Goal: Task Accomplishment & Management: Complete application form

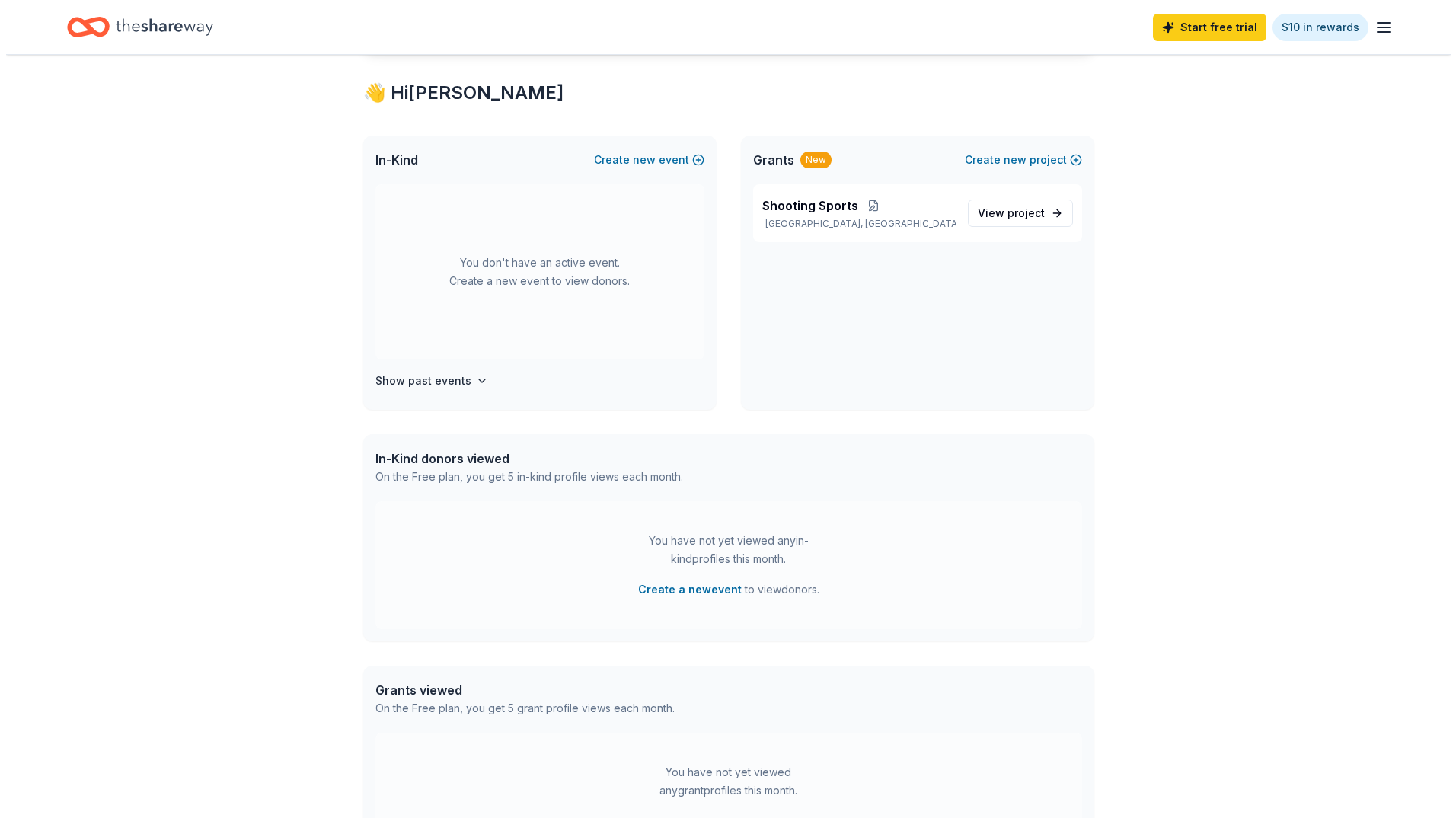
scroll to position [228, 0]
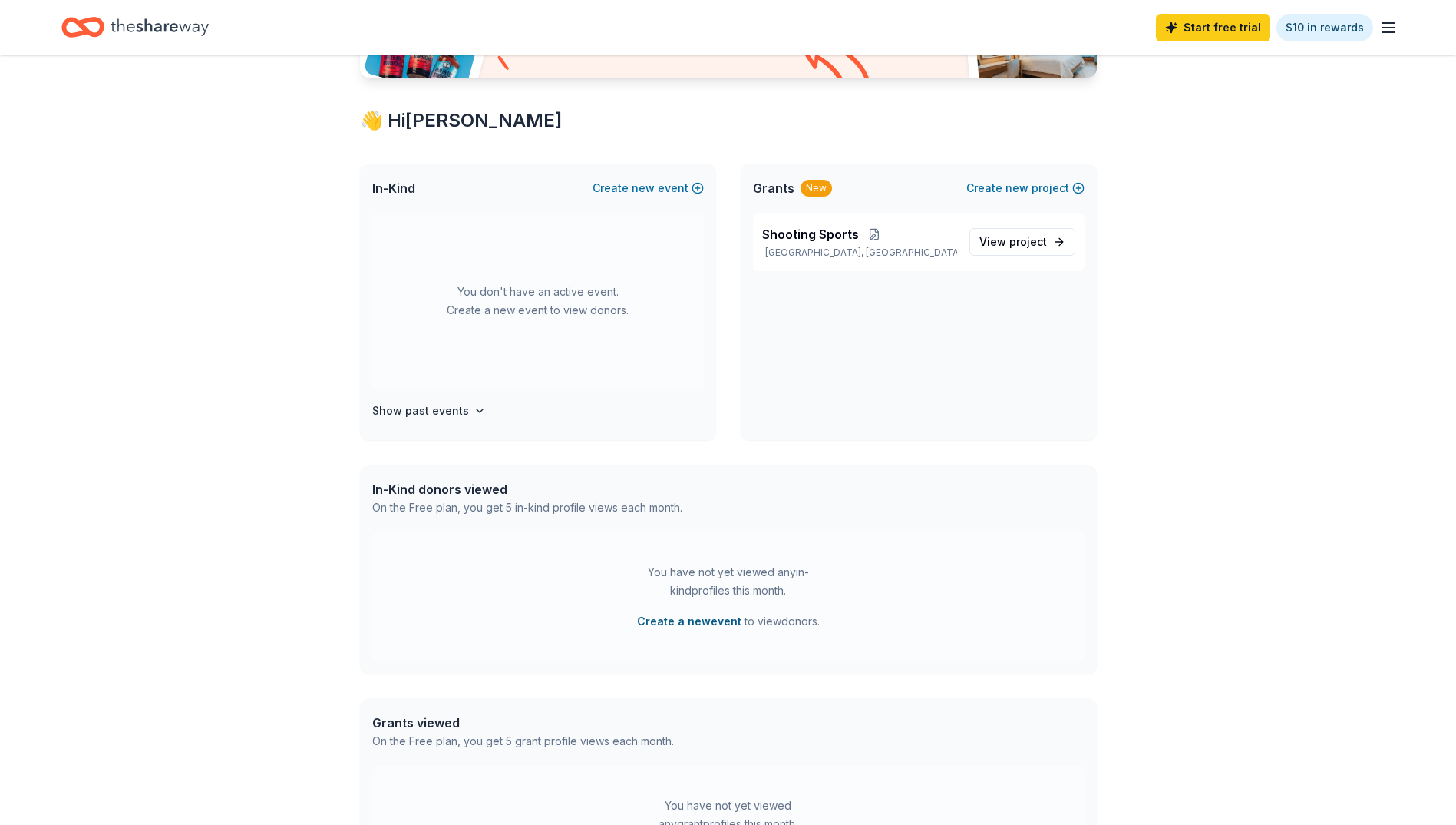
click at [685, 617] on button "Create a new event" at bounding box center [689, 622] width 104 height 19
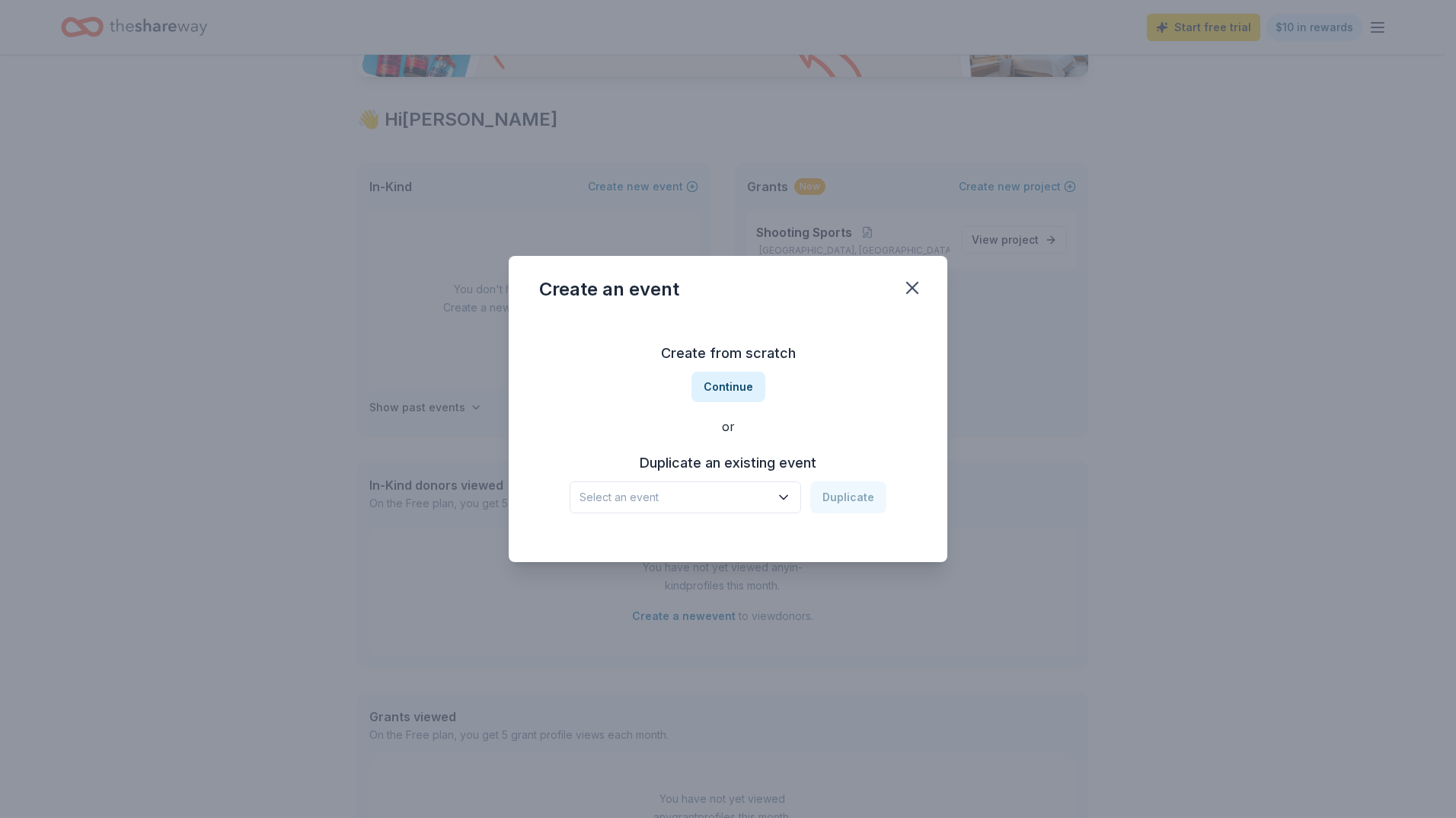
click at [781, 492] on icon "button" at bounding box center [783, 497] width 16 height 16
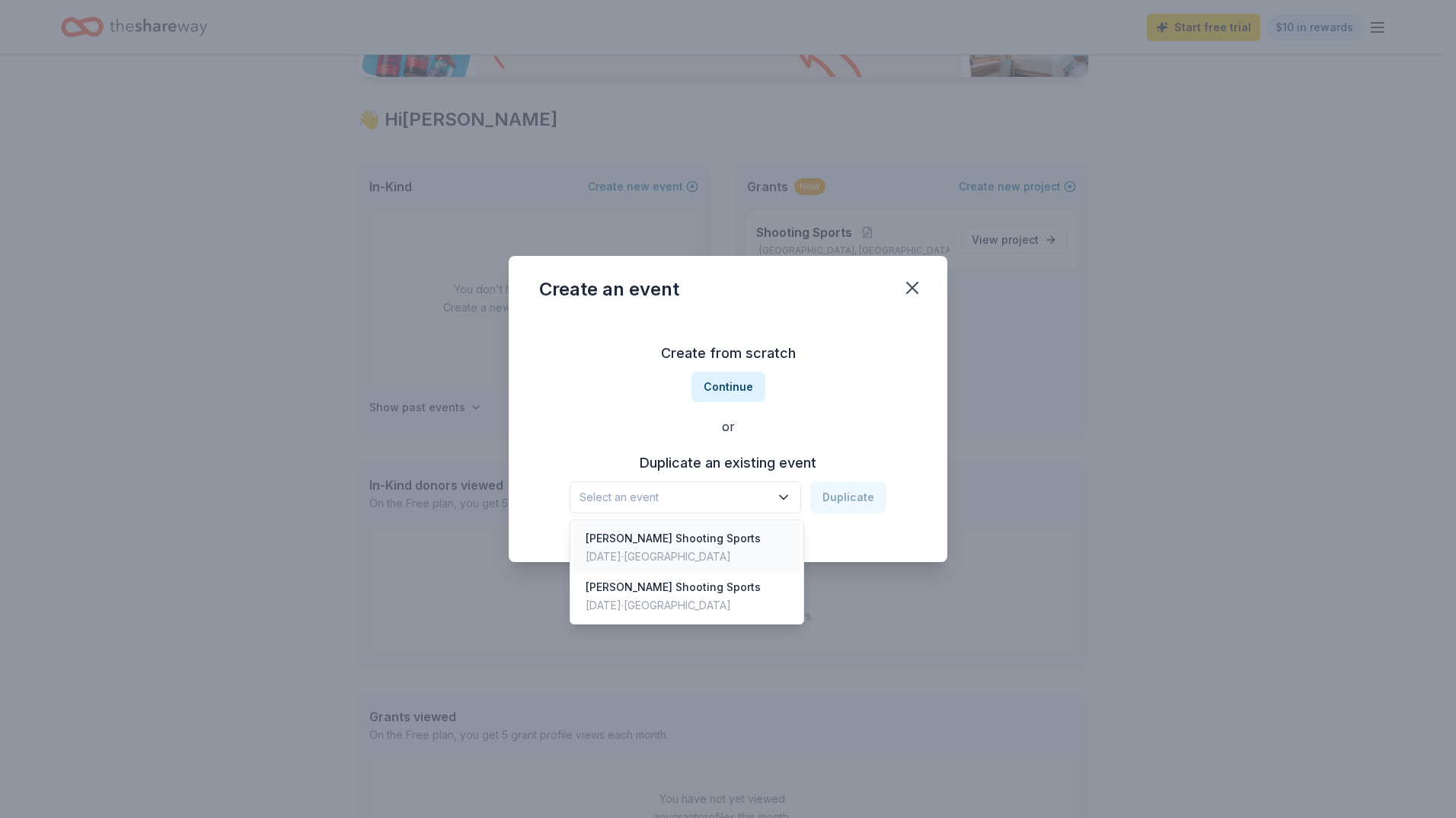
click at [705, 537] on div "[PERSON_NAME] Shooting Sports" at bounding box center [674, 538] width 175 height 18
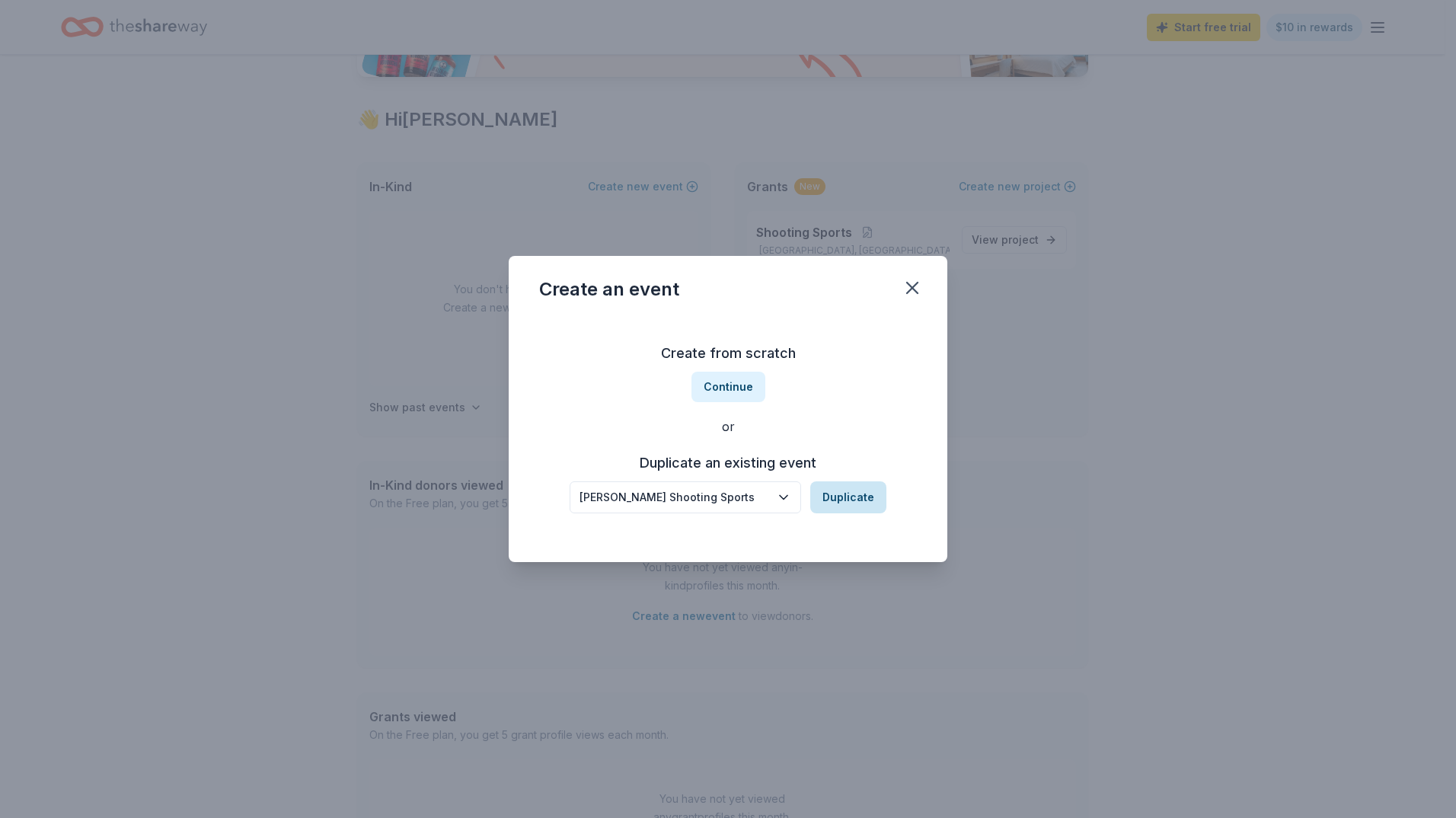
click at [850, 500] on button "Duplicate" at bounding box center [848, 497] width 76 height 32
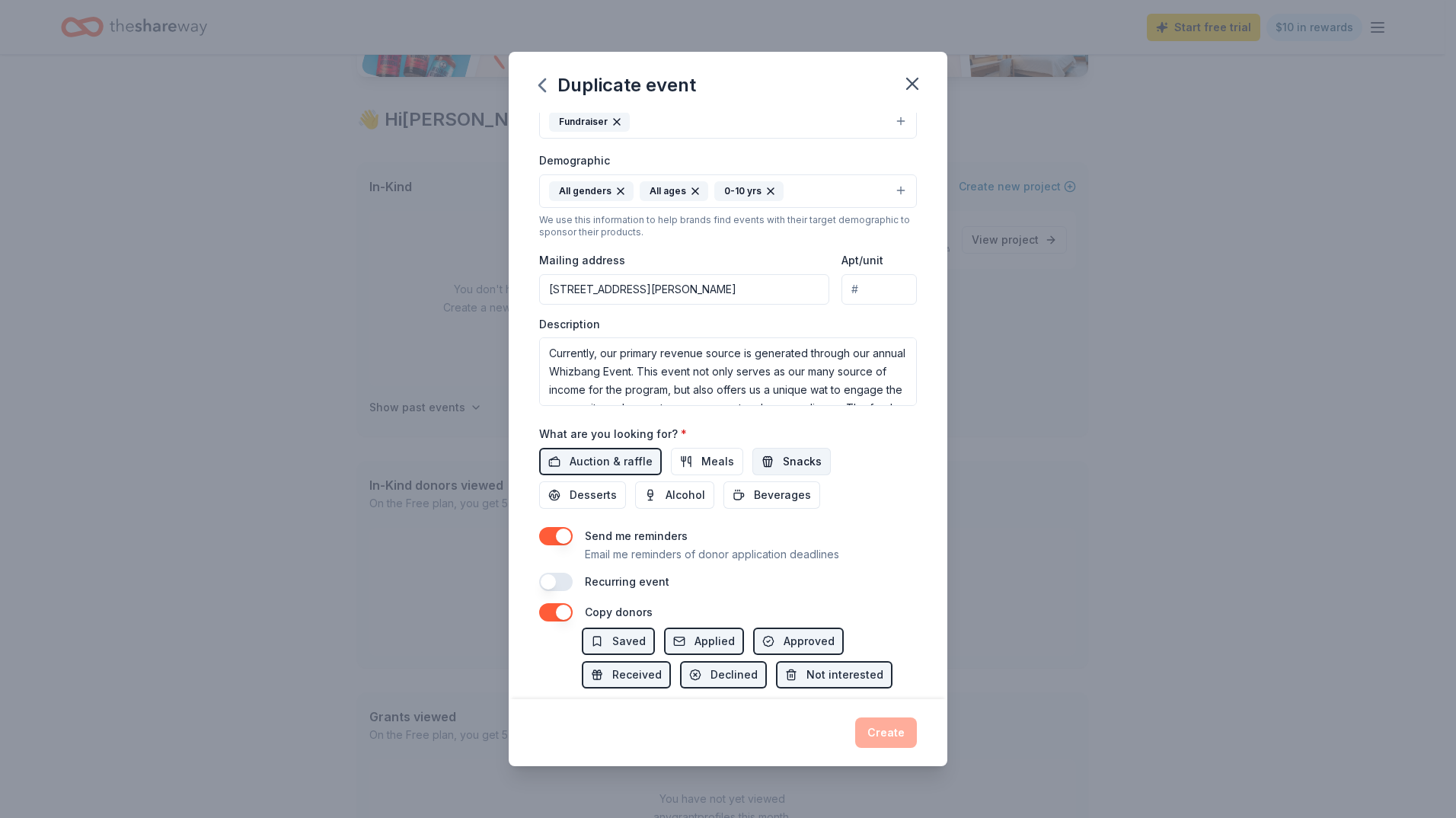
click at [795, 470] on span "Snacks" at bounding box center [803, 462] width 39 height 18
click at [788, 497] on span "Beverages" at bounding box center [782, 495] width 57 height 18
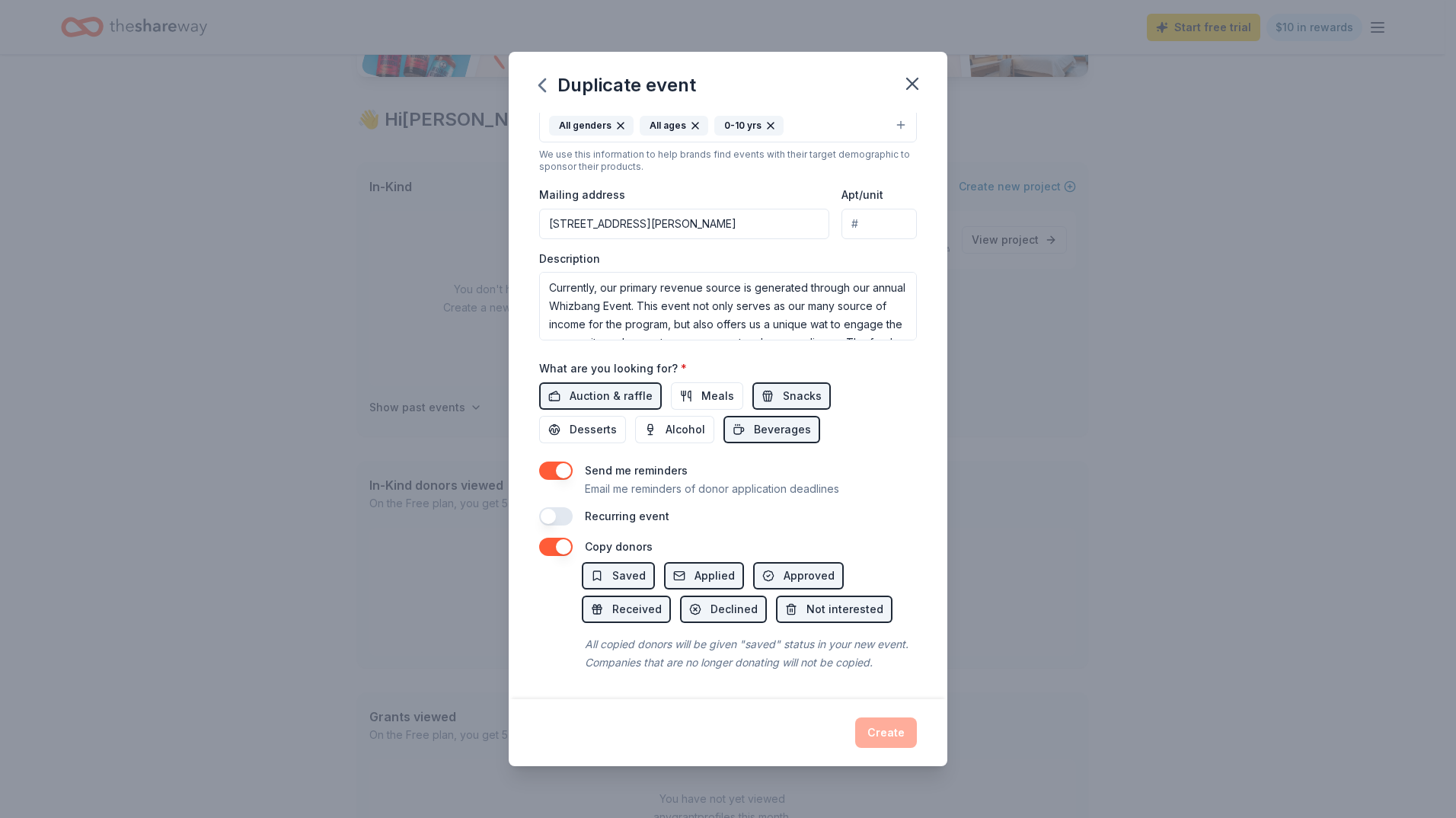
scroll to position [312, 0]
click at [893, 685] on div "Event name * [PERSON_NAME] Shooting Sports 25 /100 Event website [URL][DOMAIN_N…" at bounding box center [728, 405] width 439 height 586
click at [878, 742] on div "Create" at bounding box center [728, 732] width 378 height 30
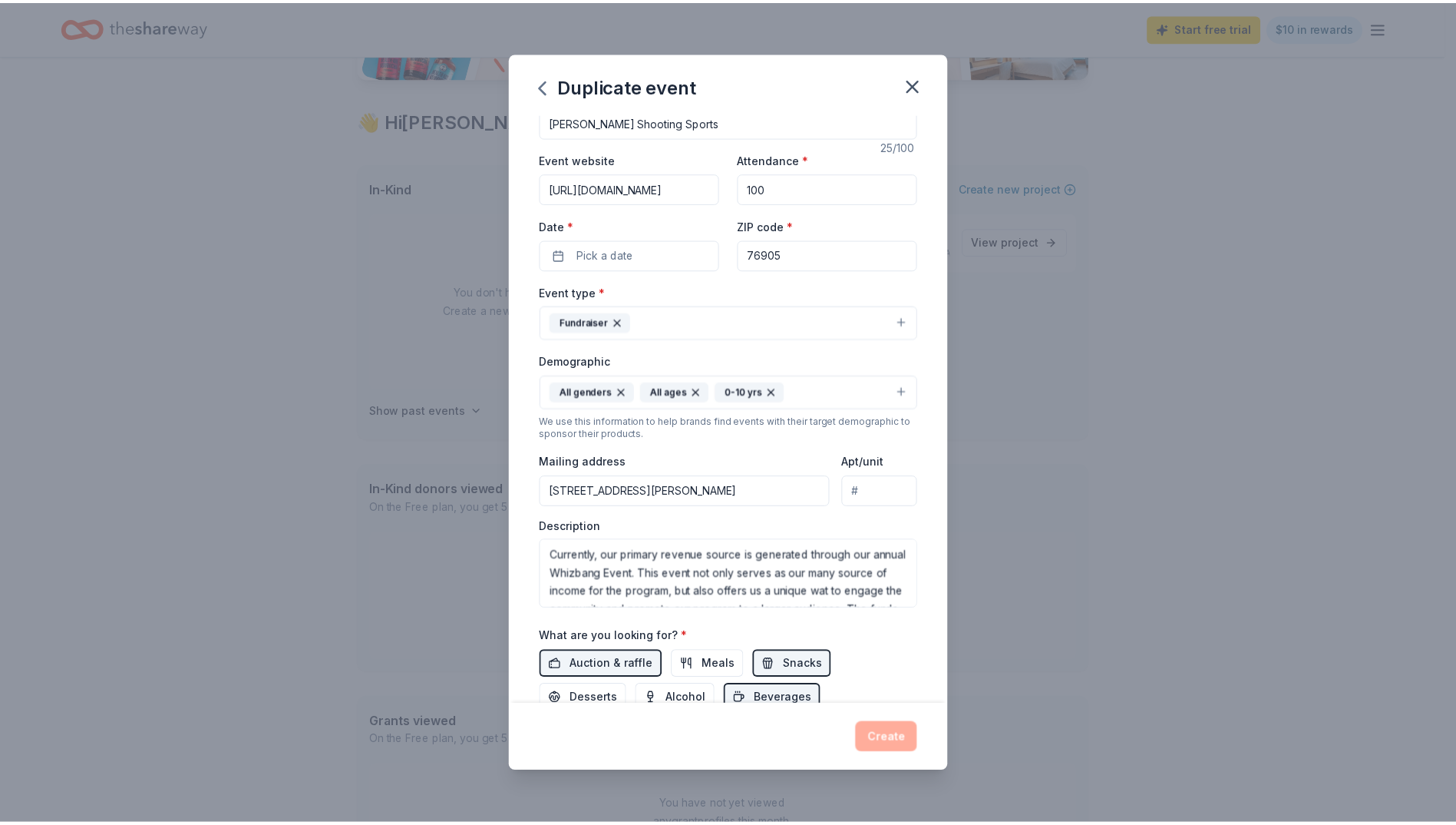
scroll to position [0, 0]
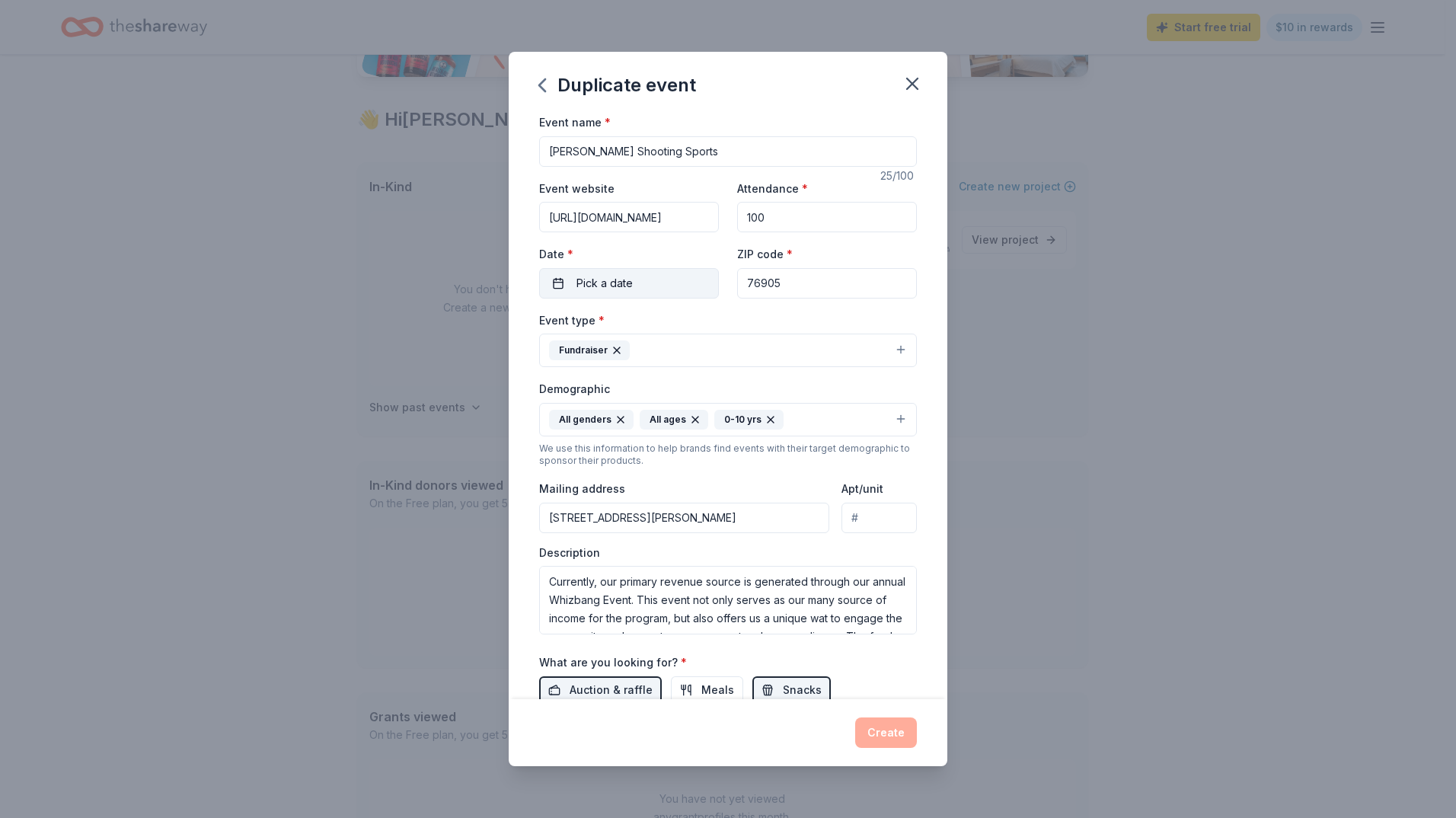
click at [623, 279] on span "Pick a date" at bounding box center [605, 284] width 56 height 18
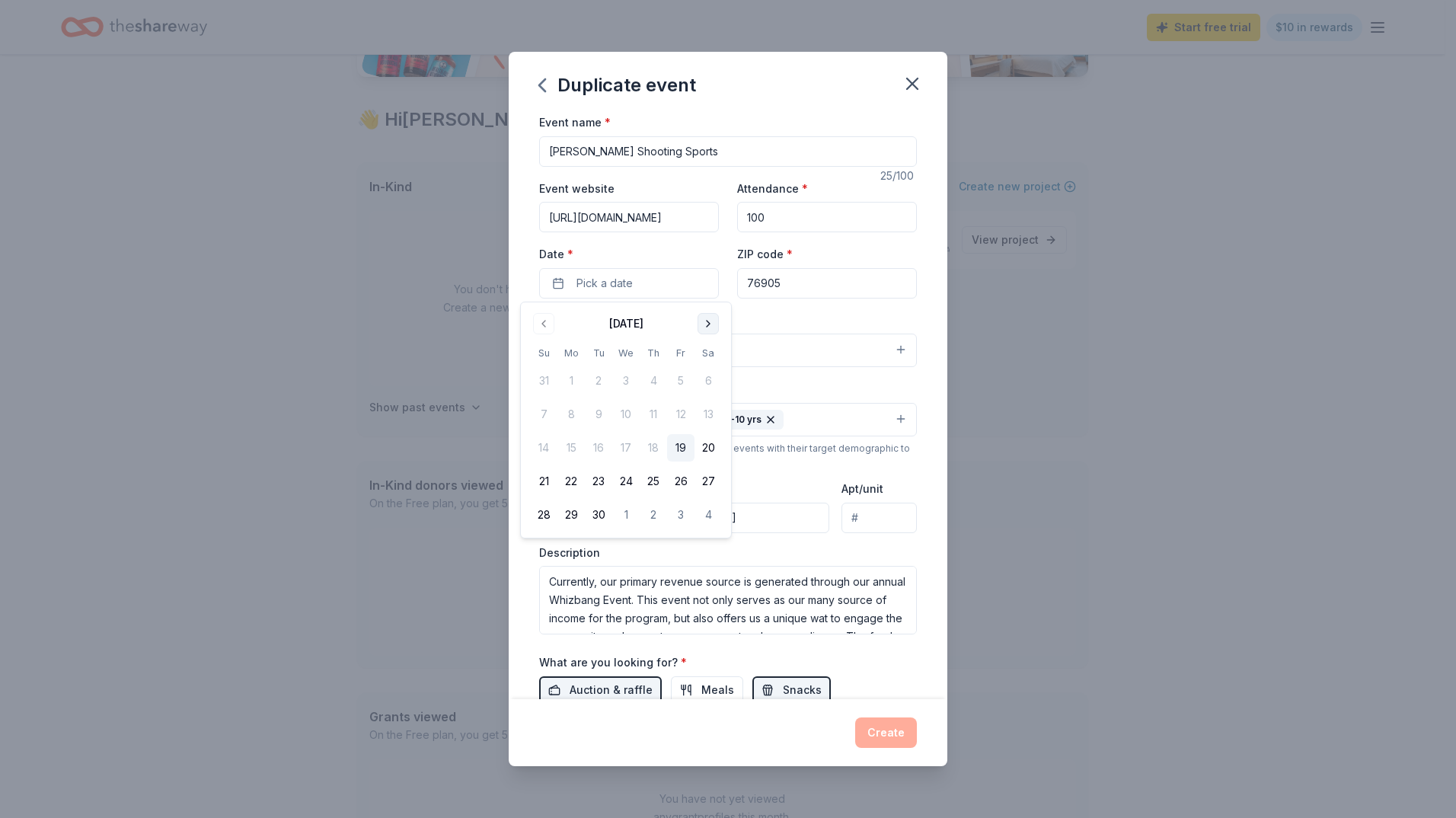
click at [703, 329] on button "Go to next month" at bounding box center [708, 323] width 21 height 21
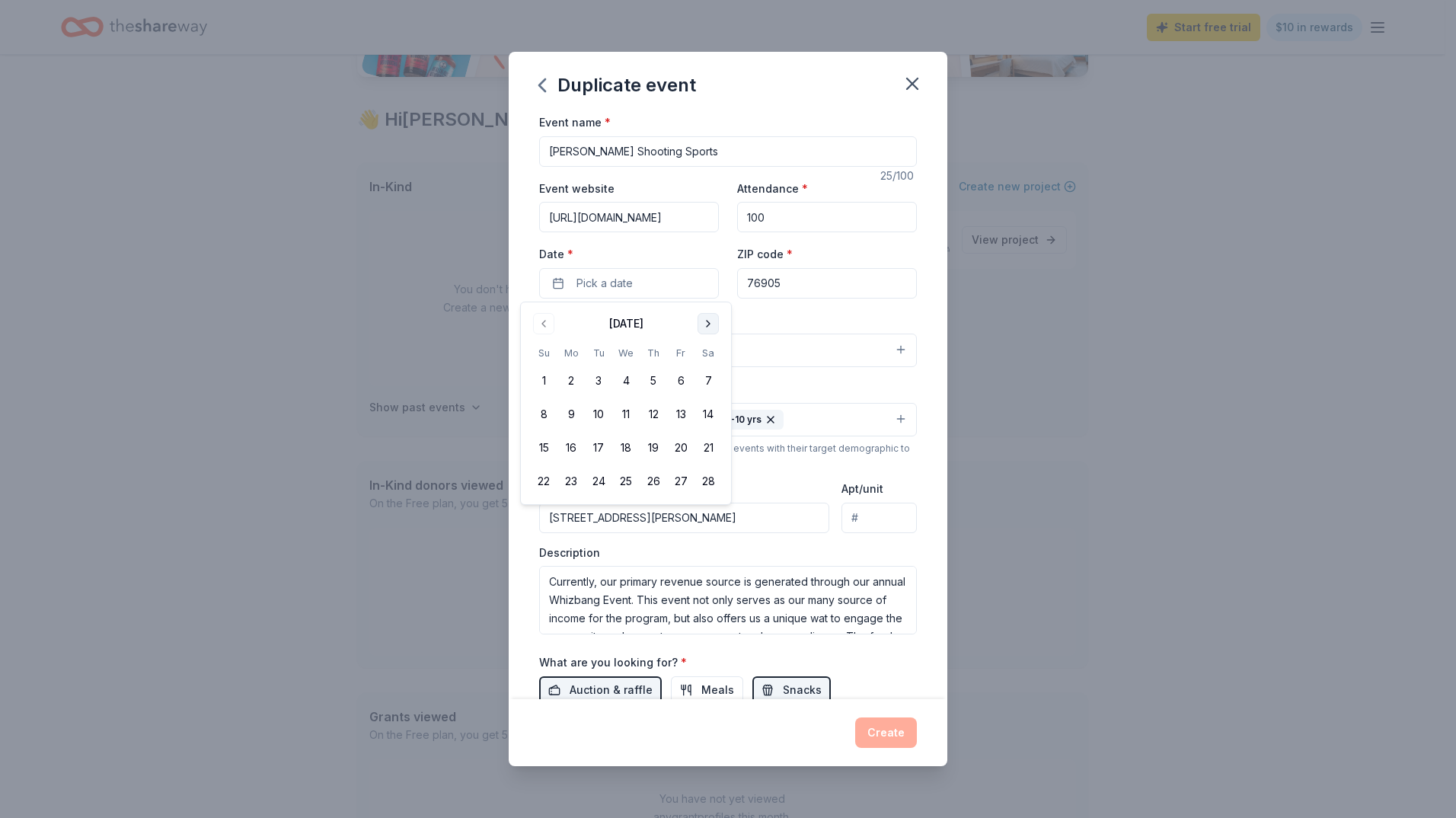
click at [703, 329] on button "Go to next month" at bounding box center [708, 323] width 21 height 21
click at [708, 448] on button "18" at bounding box center [709, 448] width 28 height 28
click at [889, 731] on button "Create" at bounding box center [886, 732] width 62 height 30
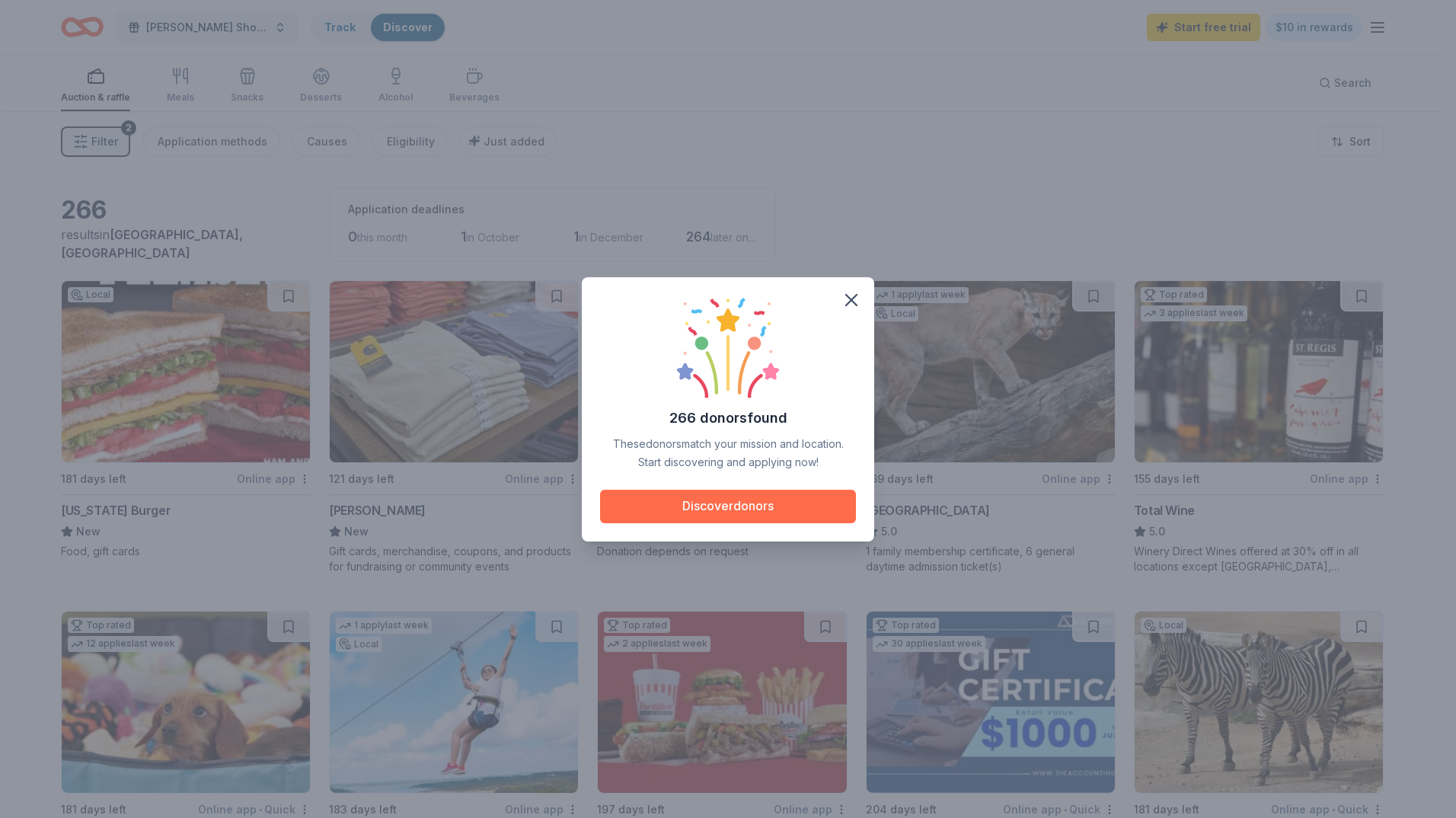
click at [760, 508] on button "Discover donors" at bounding box center [728, 506] width 256 height 33
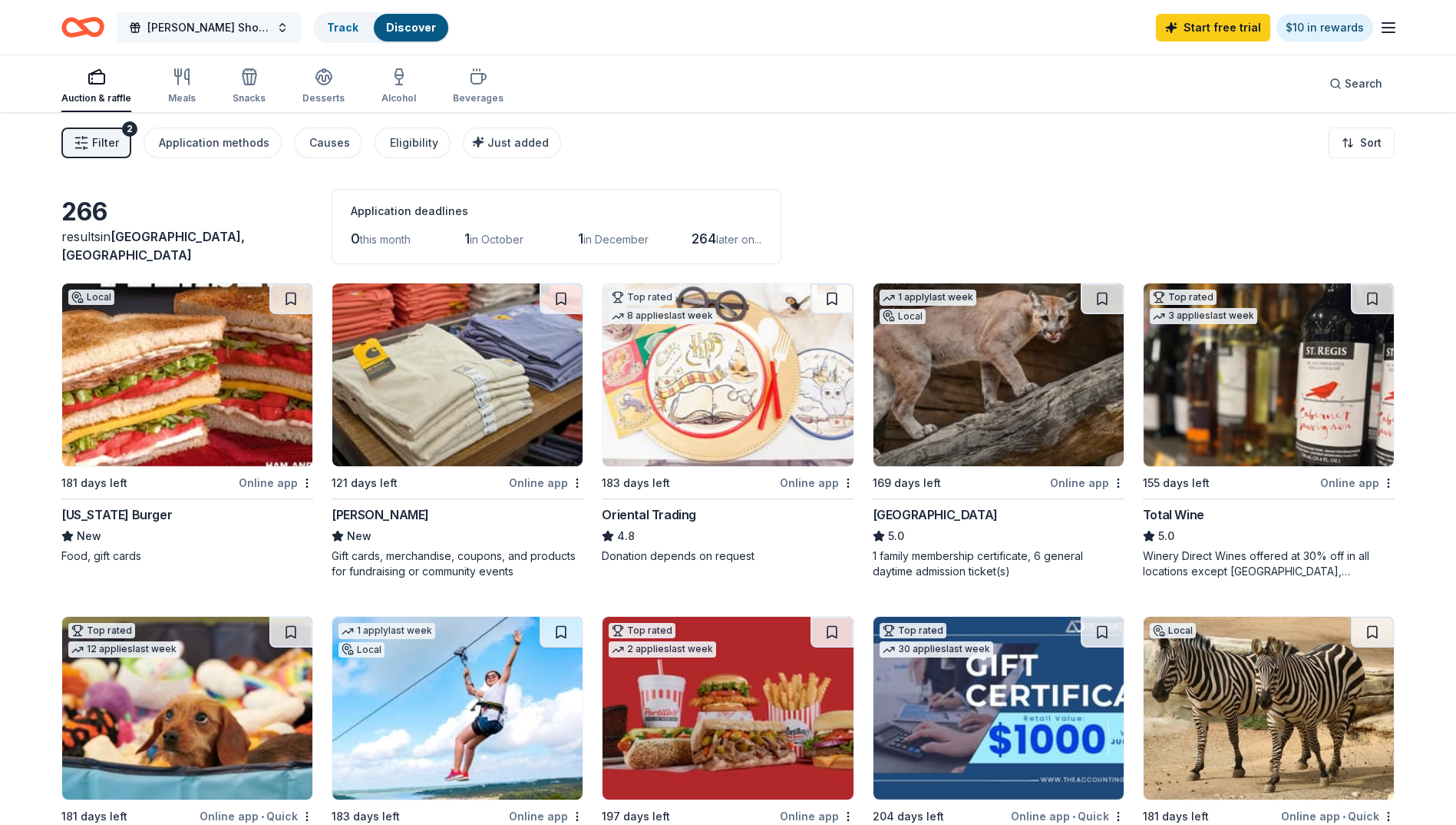
click at [277, 29] on button "[PERSON_NAME] Shooting Sports" at bounding box center [209, 27] width 184 height 31
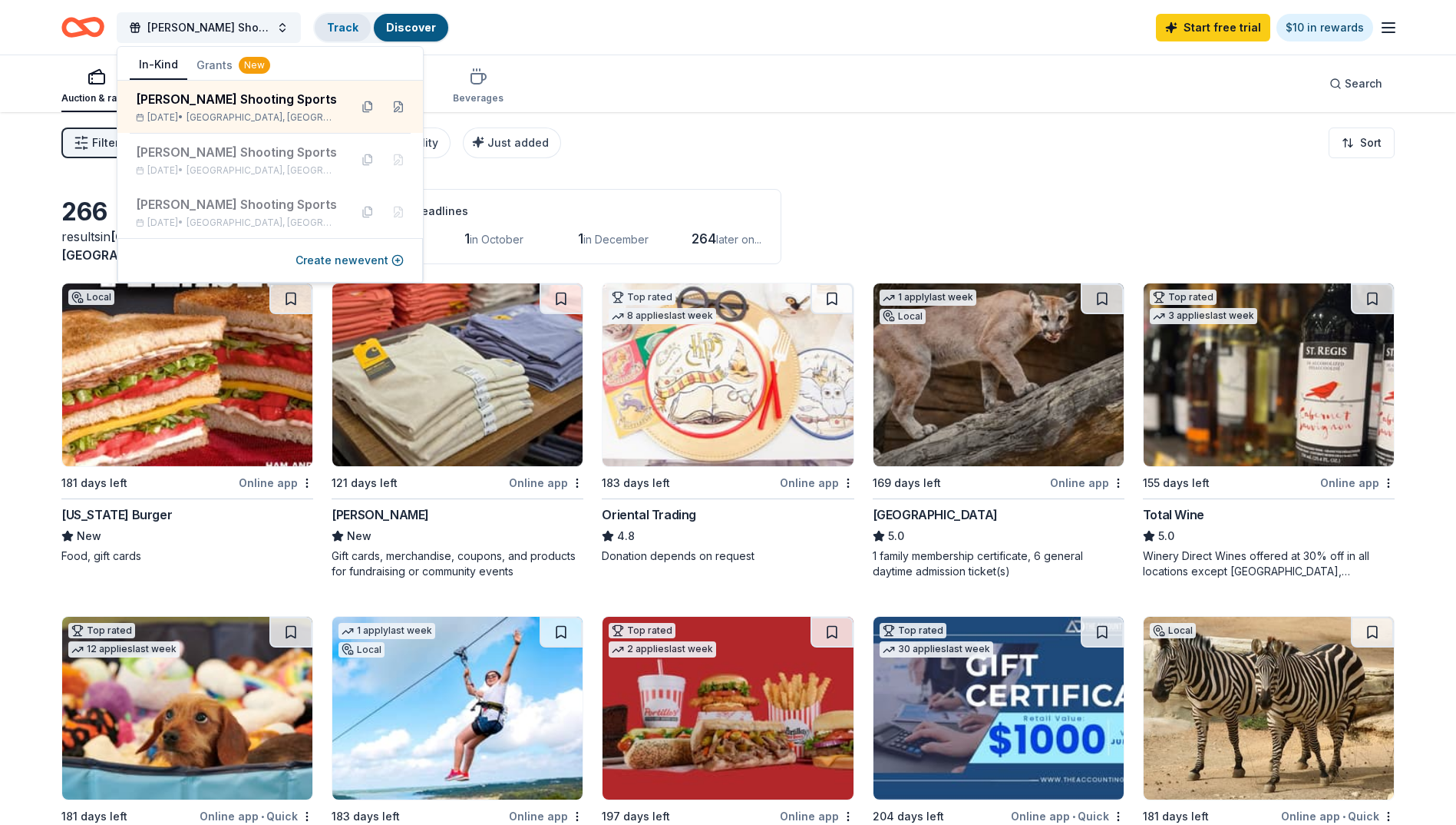
click at [334, 29] on link "Track" at bounding box center [343, 27] width 32 height 13
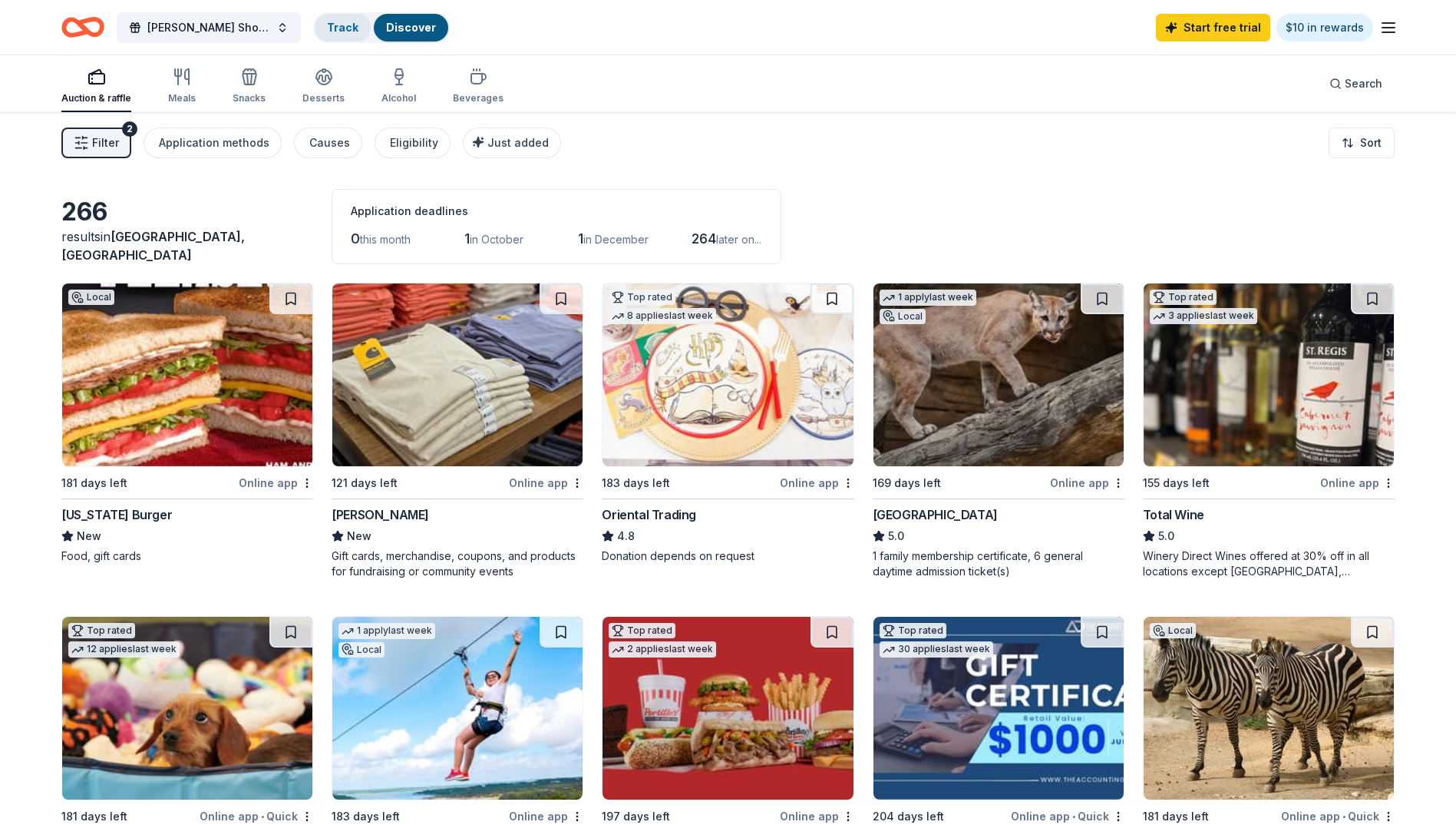
click at [344, 25] on link "Track" at bounding box center [343, 27] width 32 height 13
click at [410, 25] on link "Discover" at bounding box center [411, 27] width 50 height 13
click at [343, 26] on link "Track" at bounding box center [343, 27] width 32 height 13
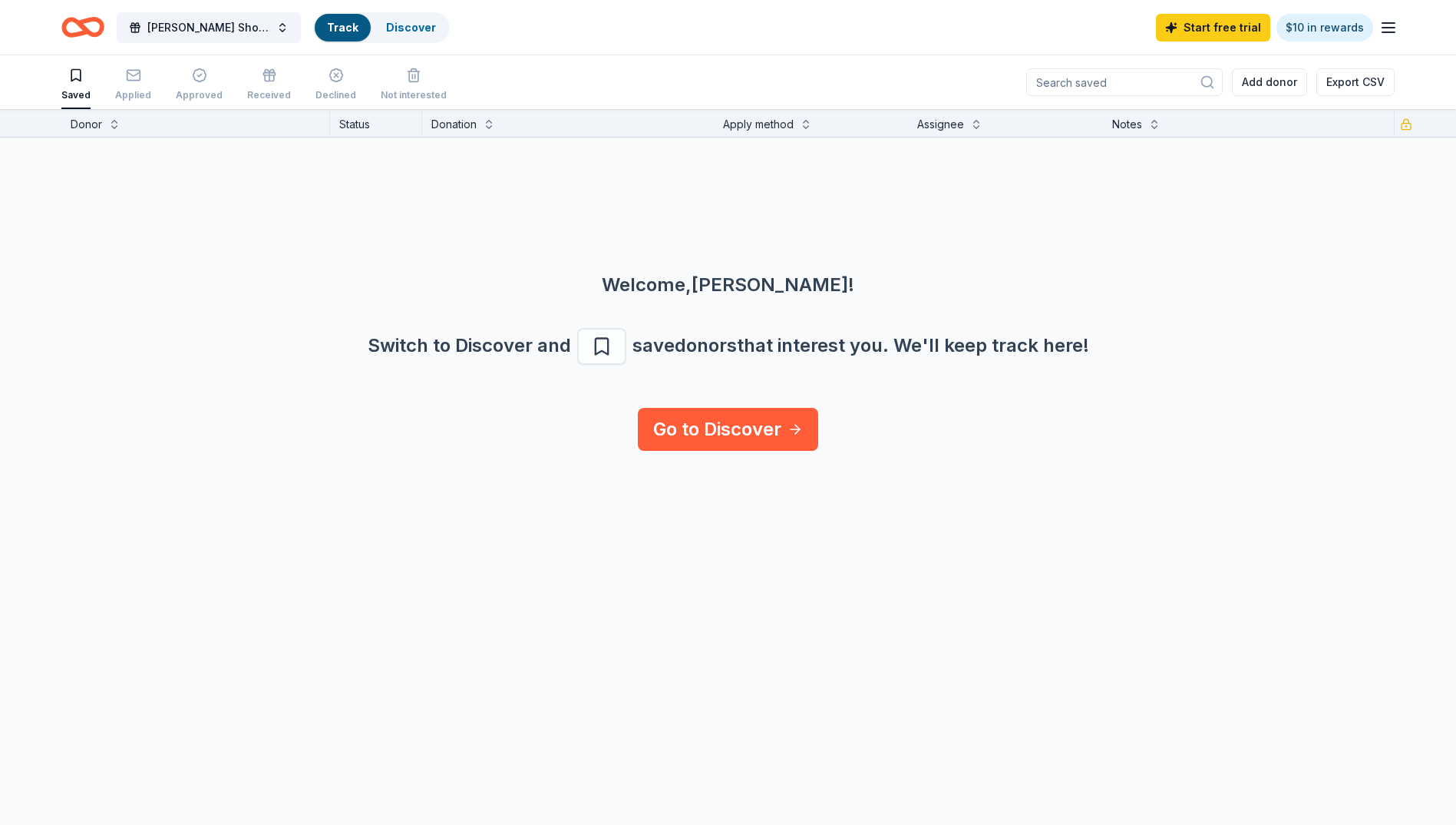
scroll to position [1, 0]
click at [726, 433] on link "Go to Discover" at bounding box center [728, 428] width 180 height 43
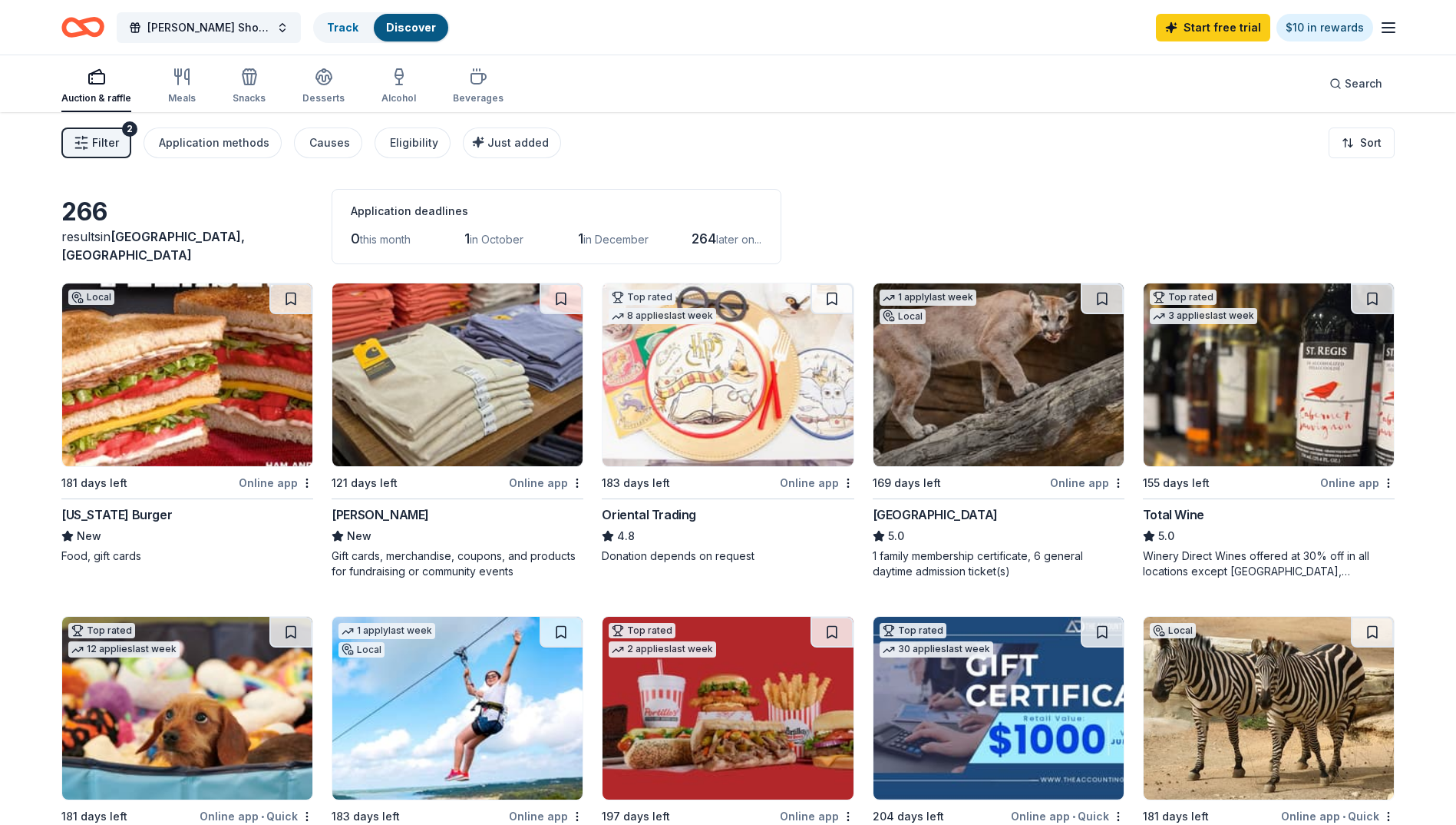
click at [83, 33] on icon "Home" at bounding box center [76, 27] width 24 height 16
click at [290, 29] on button "[PERSON_NAME] Shooting Sports" at bounding box center [209, 27] width 184 height 31
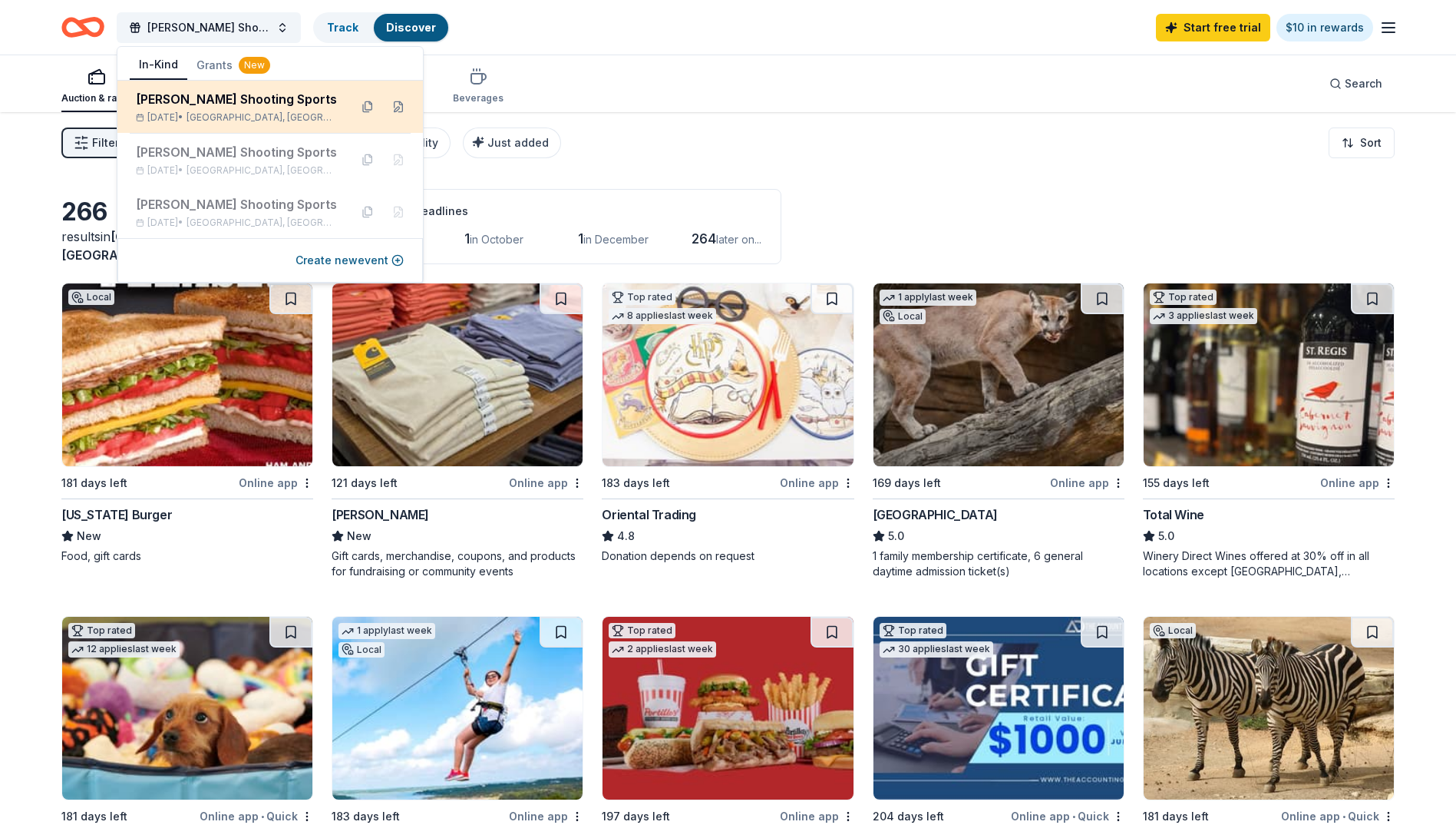
click at [250, 105] on div "[PERSON_NAME] Shooting Sports" at bounding box center [236, 99] width 202 height 19
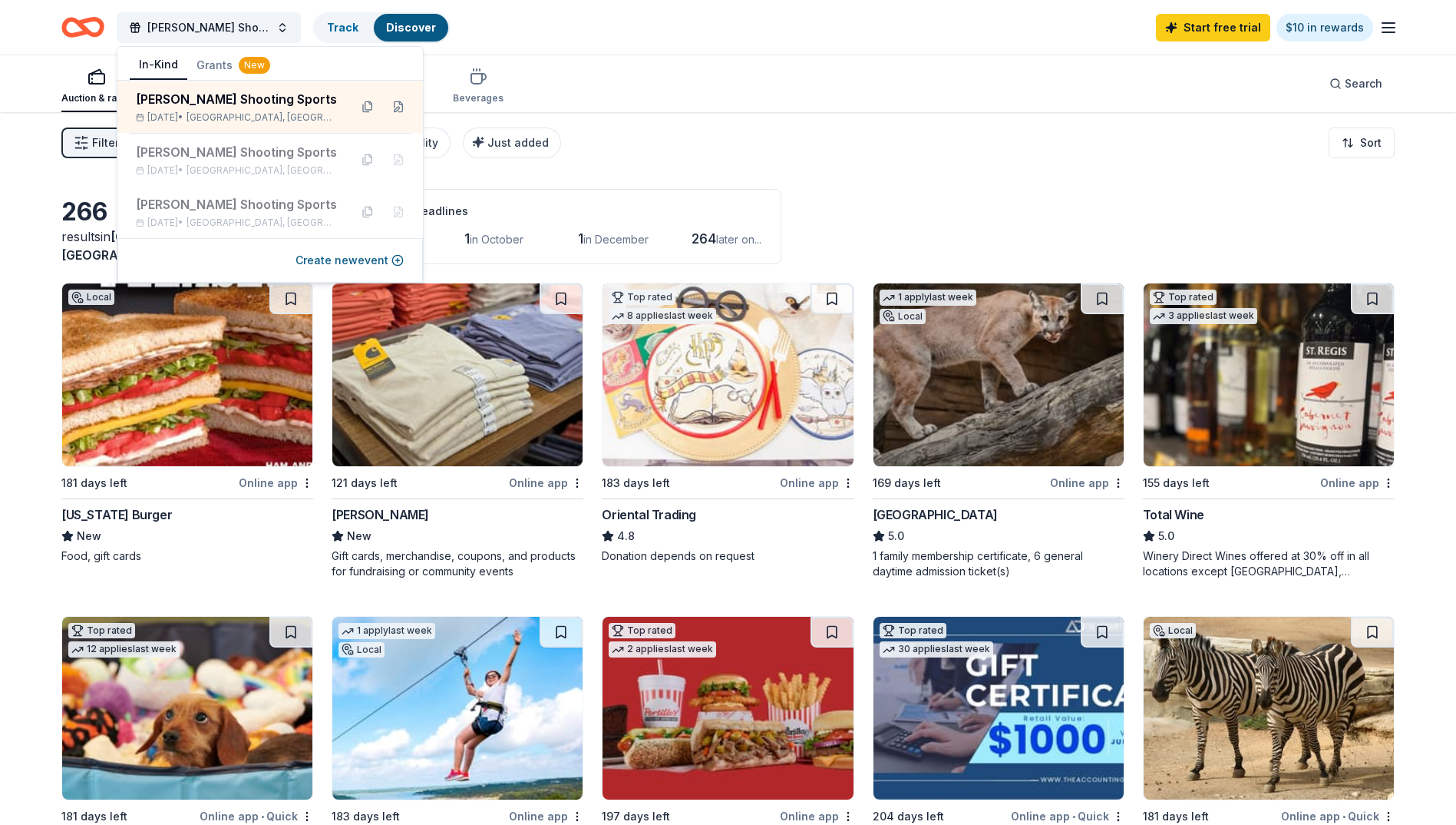
click at [824, 109] on div "Auction & raffle Meals Snacks Desserts Alcohol Beverages Search" at bounding box center [728, 84] width 1333 height 57
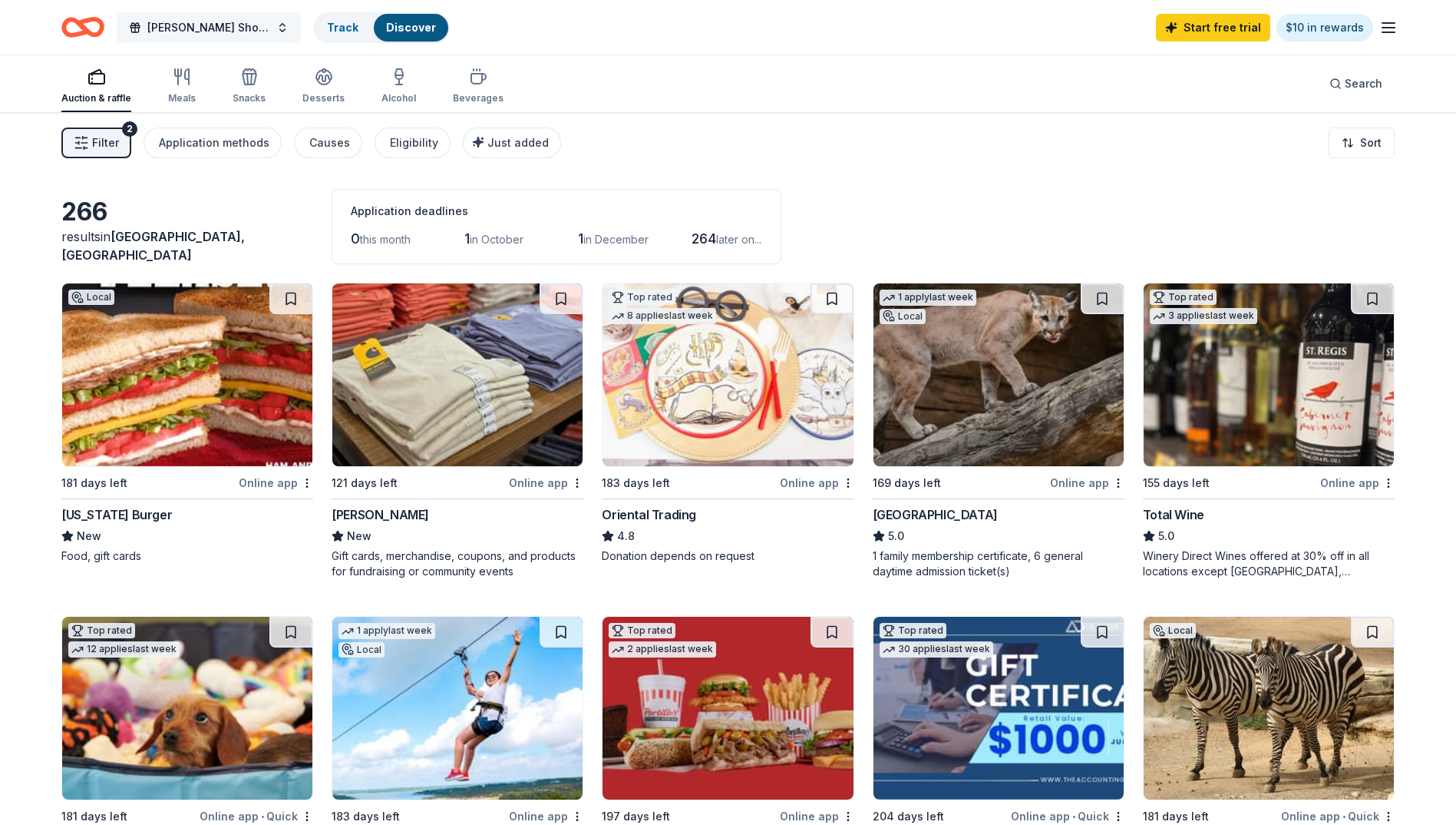
click at [281, 31] on button "[PERSON_NAME] Shooting Sports" at bounding box center [209, 27] width 184 height 31
click at [85, 26] on icon "Home" at bounding box center [76, 27] width 24 height 16
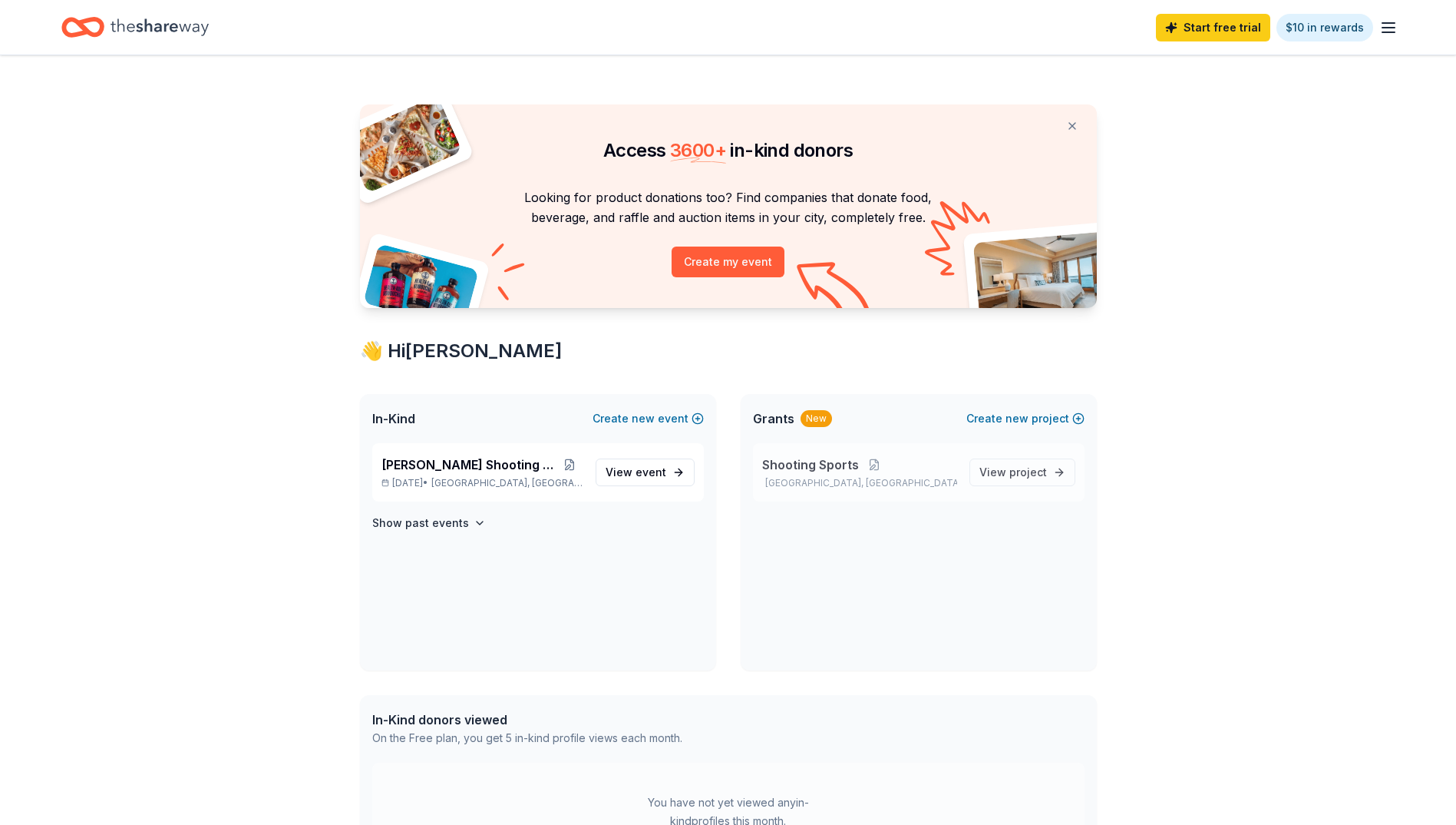
click at [825, 468] on span "Shooting Sports" at bounding box center [811, 465] width 97 height 19
